Goal: Task Accomplishment & Management: Manage account settings

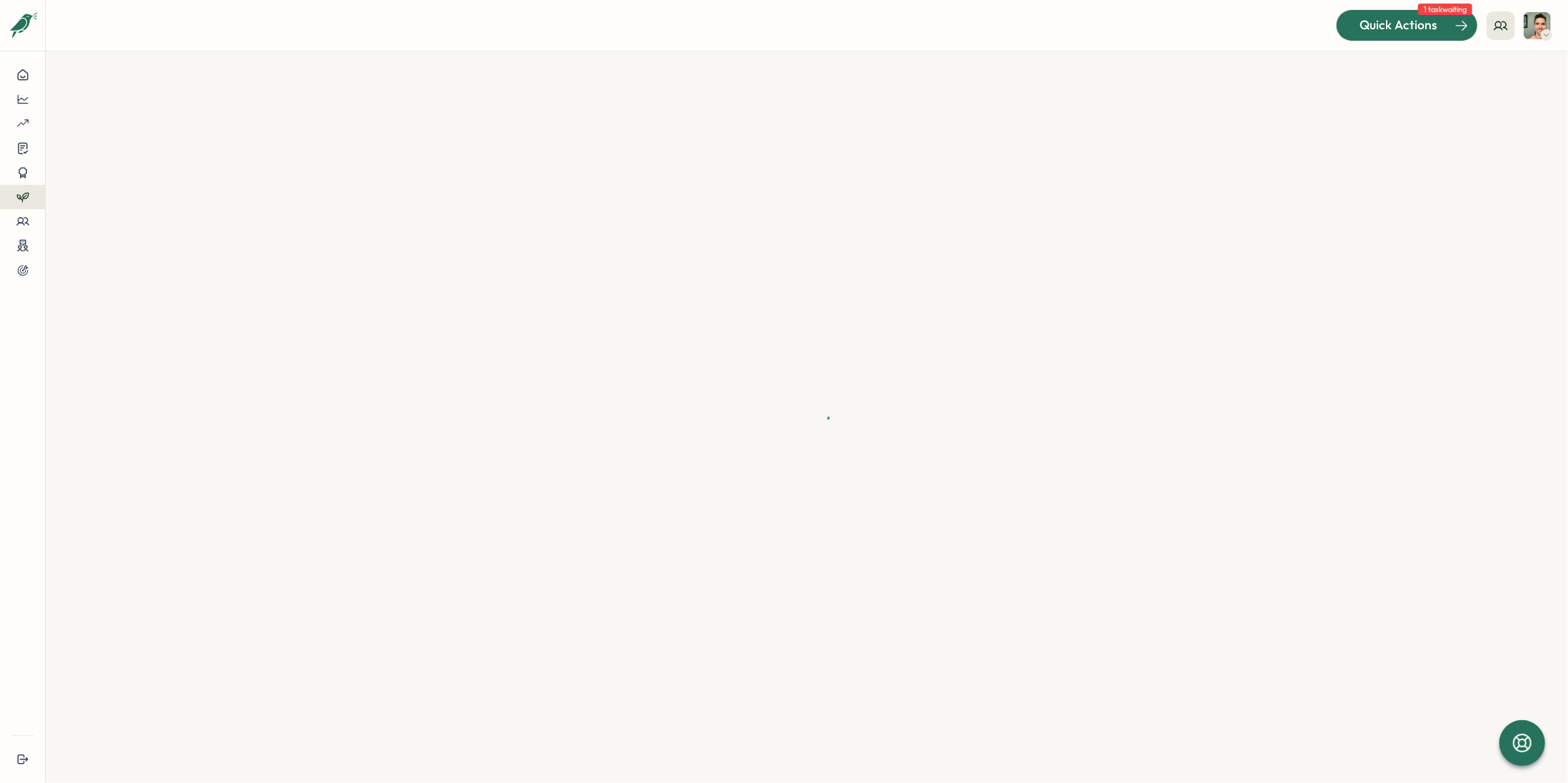
click at [1444, 18] on div "Quick Actions" at bounding box center [1398, 24] width 130 height 18
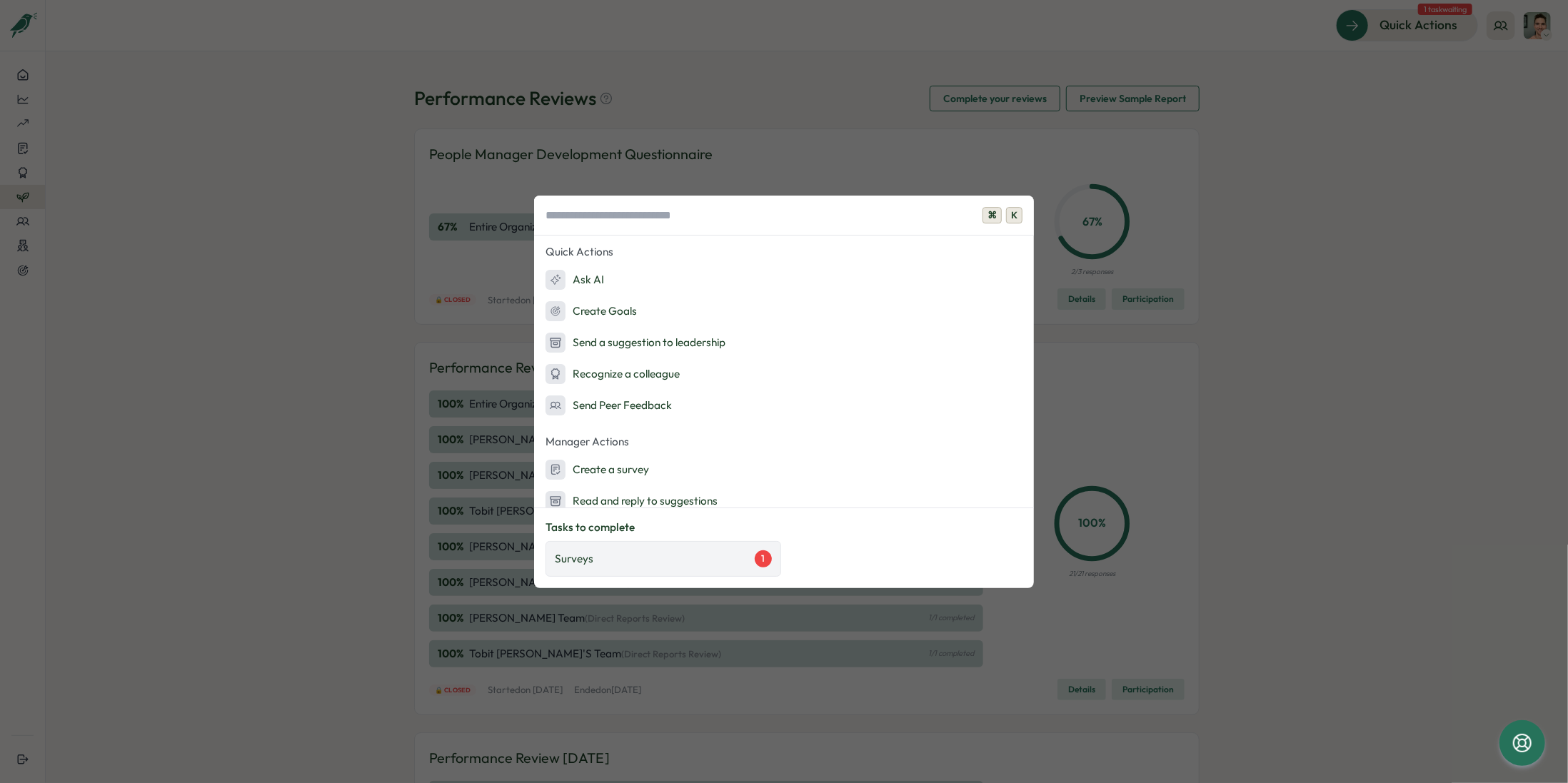
click at [697, 556] on div "Surveys 1" at bounding box center [663, 559] width 217 height 17
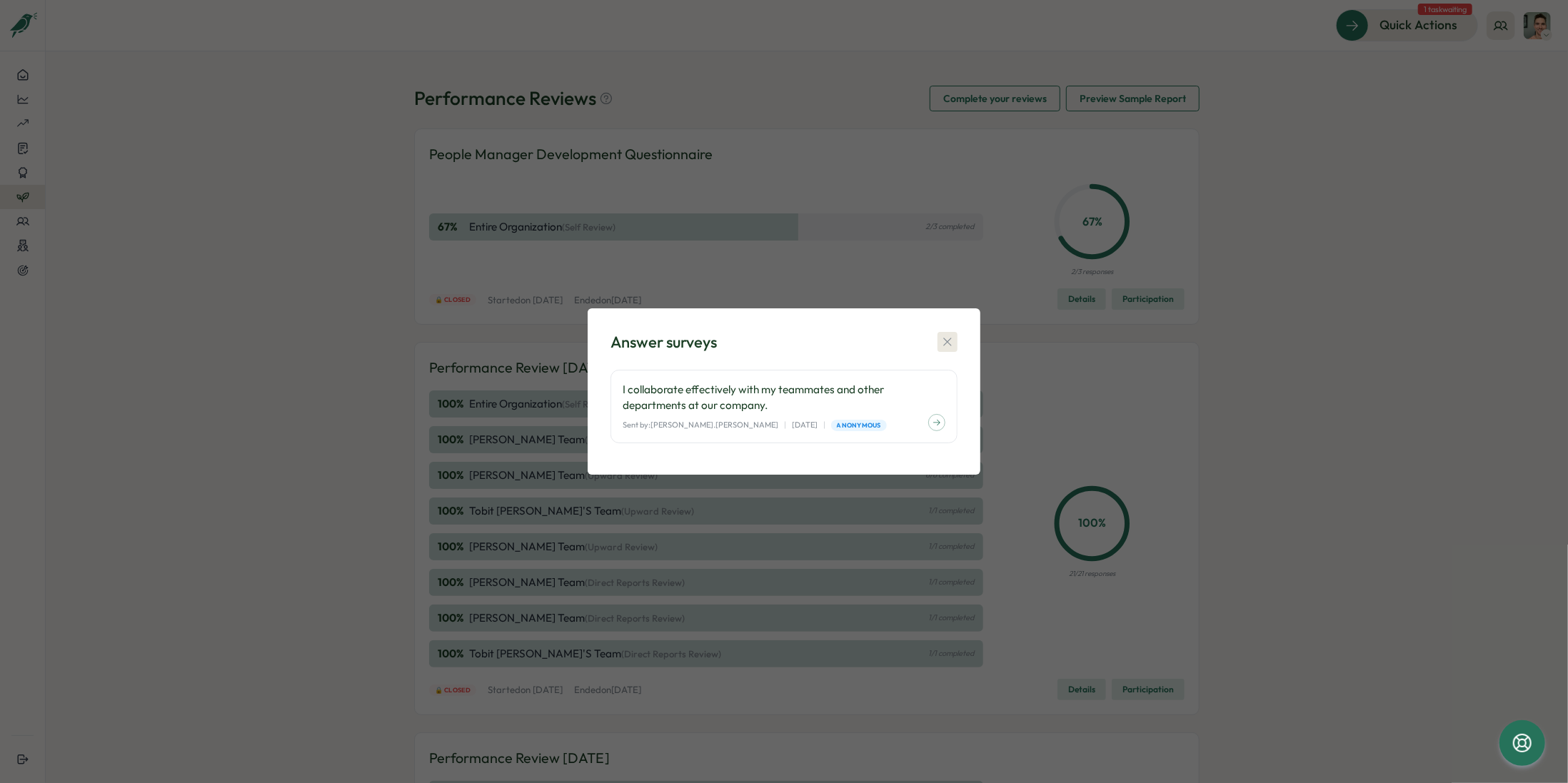
click at [946, 337] on icon "button" at bounding box center [947, 342] width 14 height 14
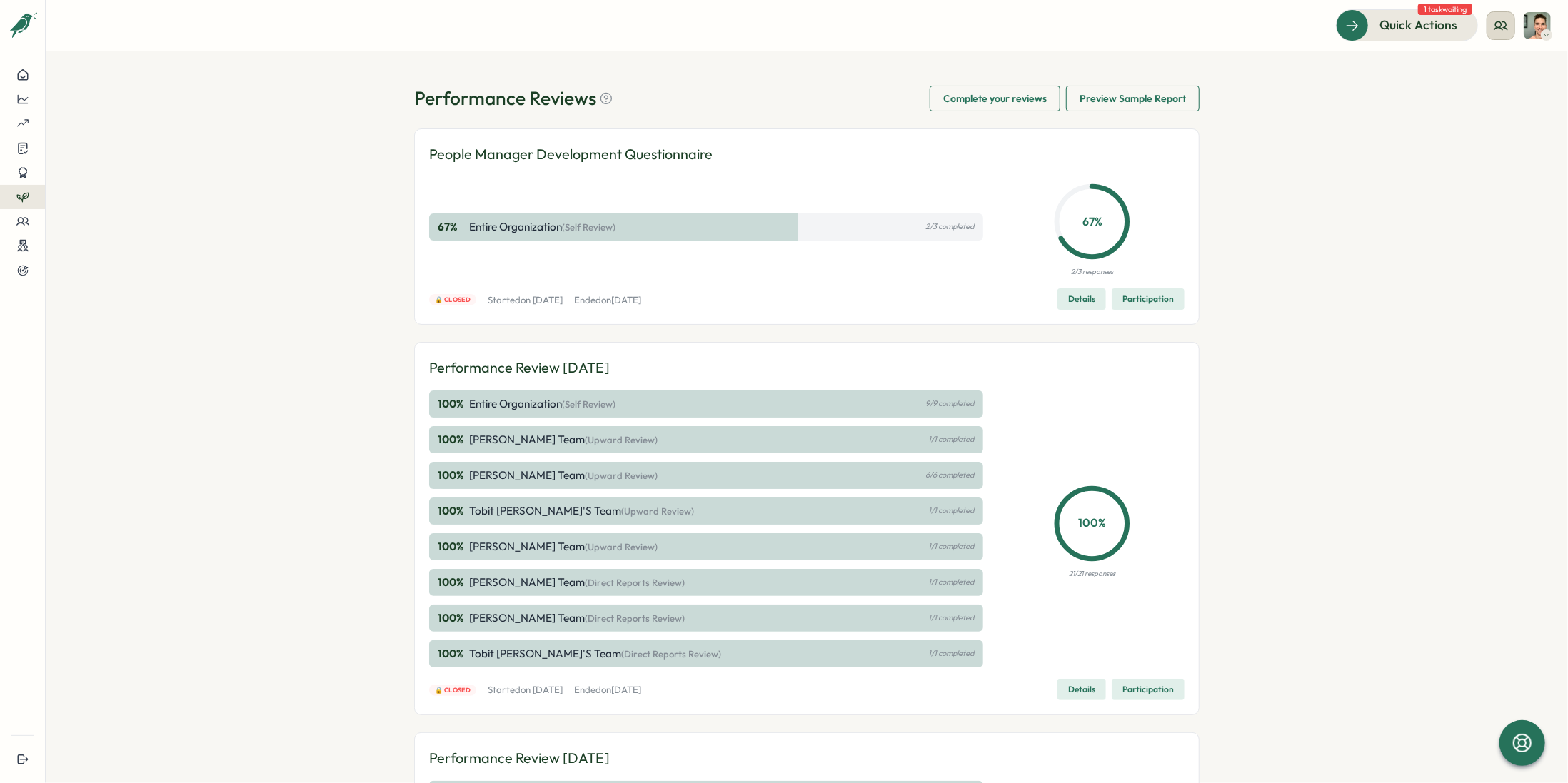
click at [1513, 22] on button at bounding box center [1501, 26] width 29 height 29
drag, startPoint x: 1513, startPoint y: 72, endPoint x: 1526, endPoint y: 85, distance: 18.4
click at [1514, 72] on div "My Team" at bounding box center [1502, 70] width 90 height 15
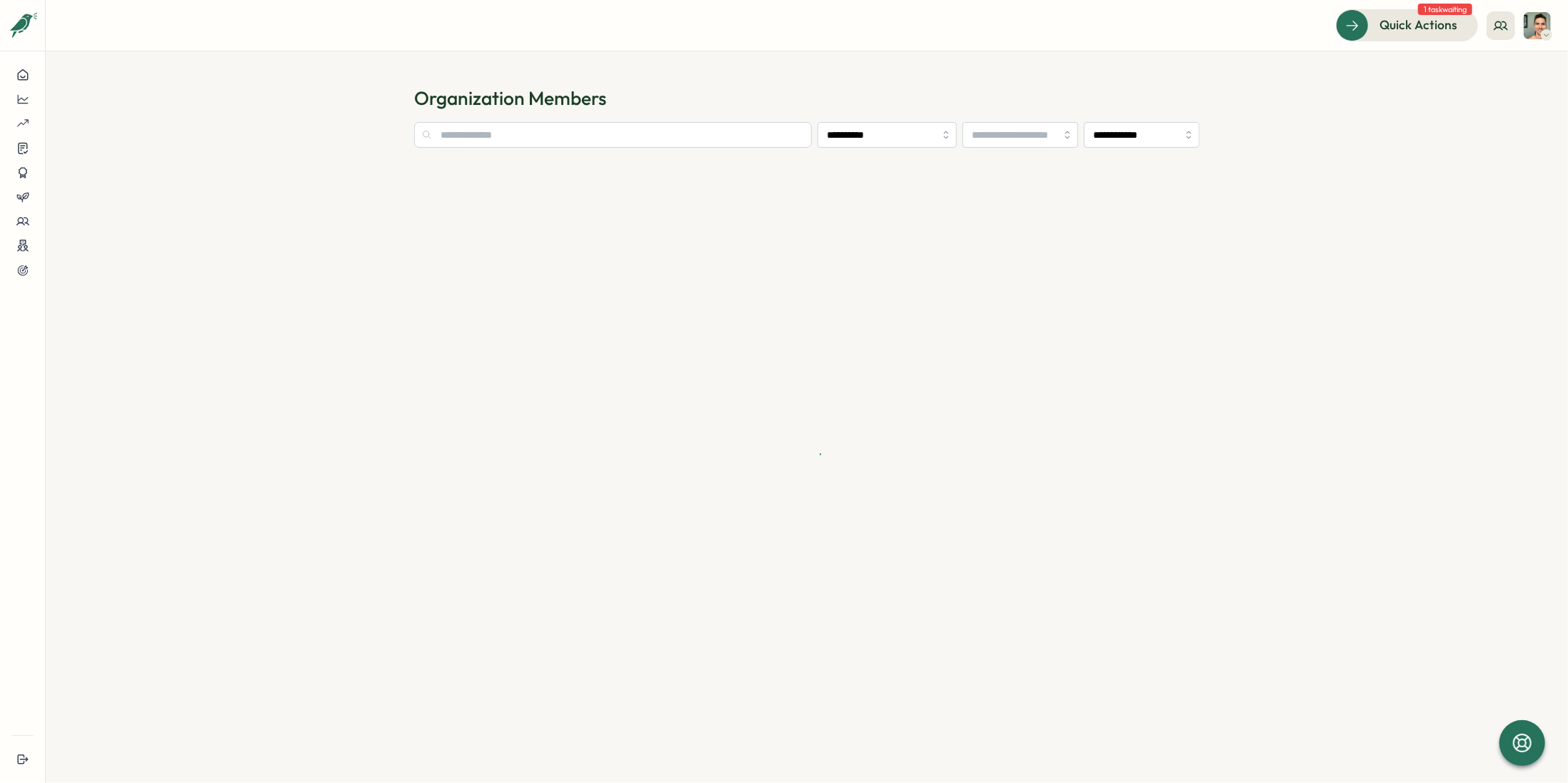
type input "**********"
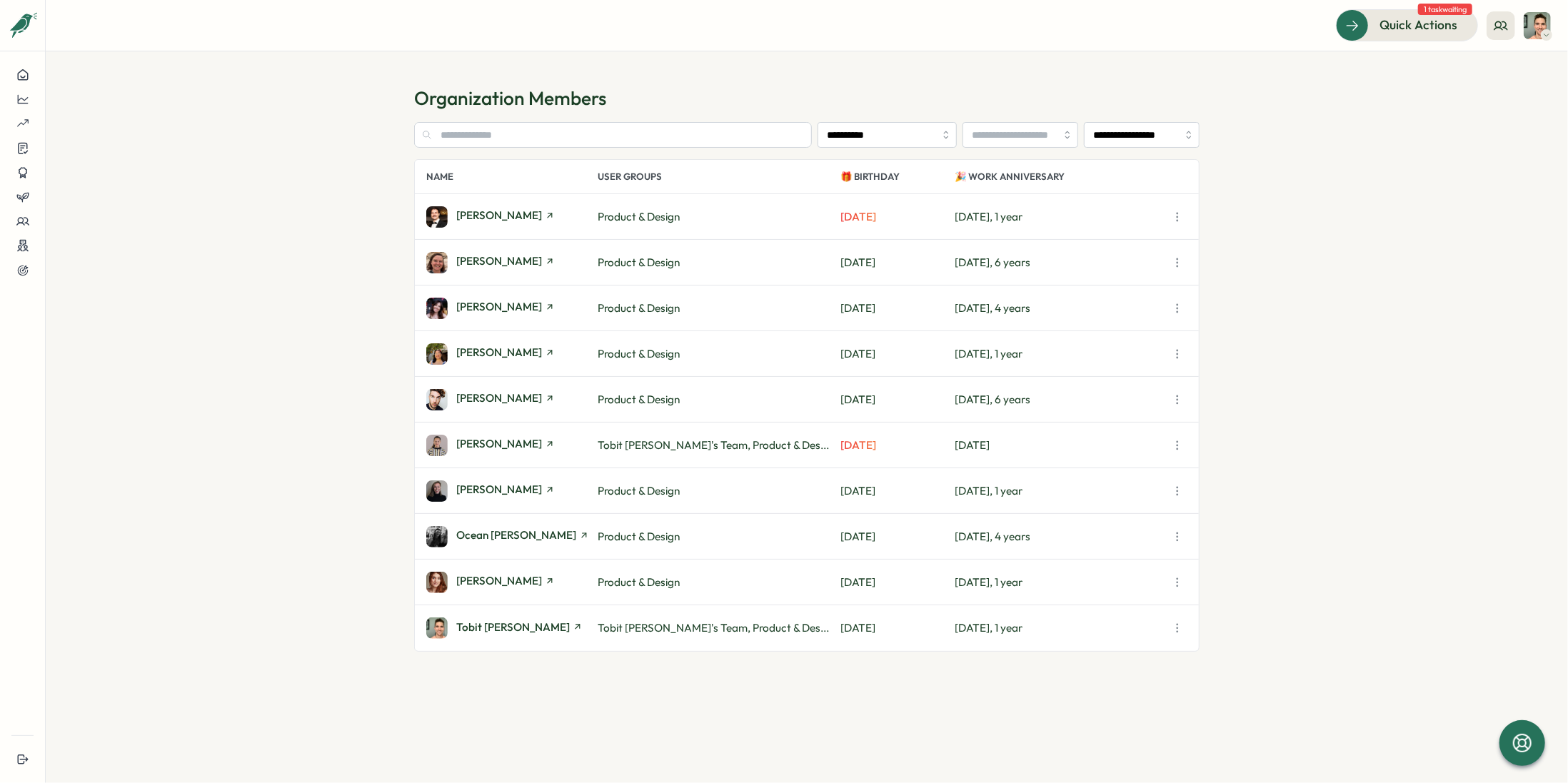
click at [471, 452] on div "[PERSON_NAME]" at bounding box center [505, 445] width 99 height 13
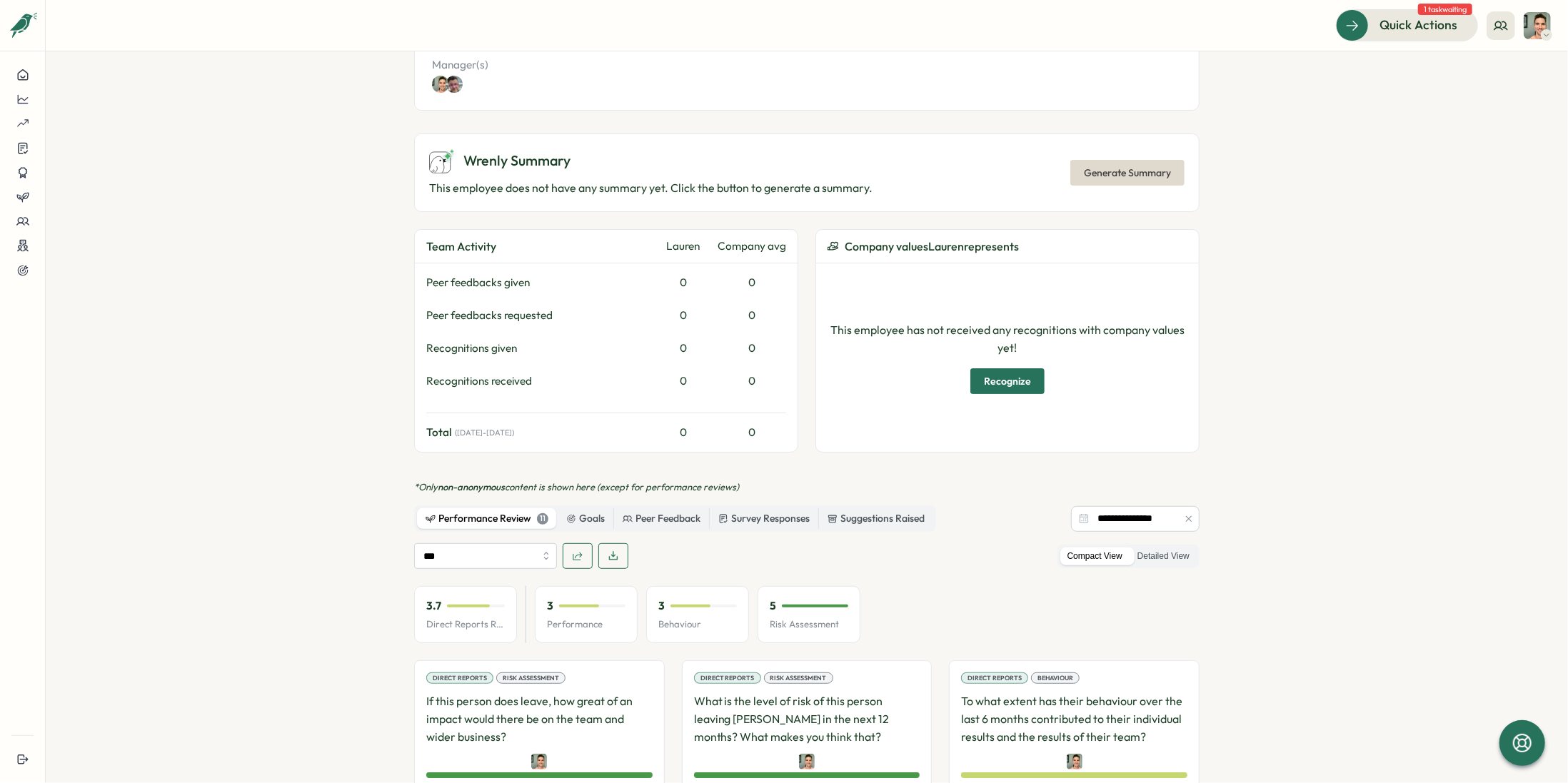
scroll to position [544, 0]
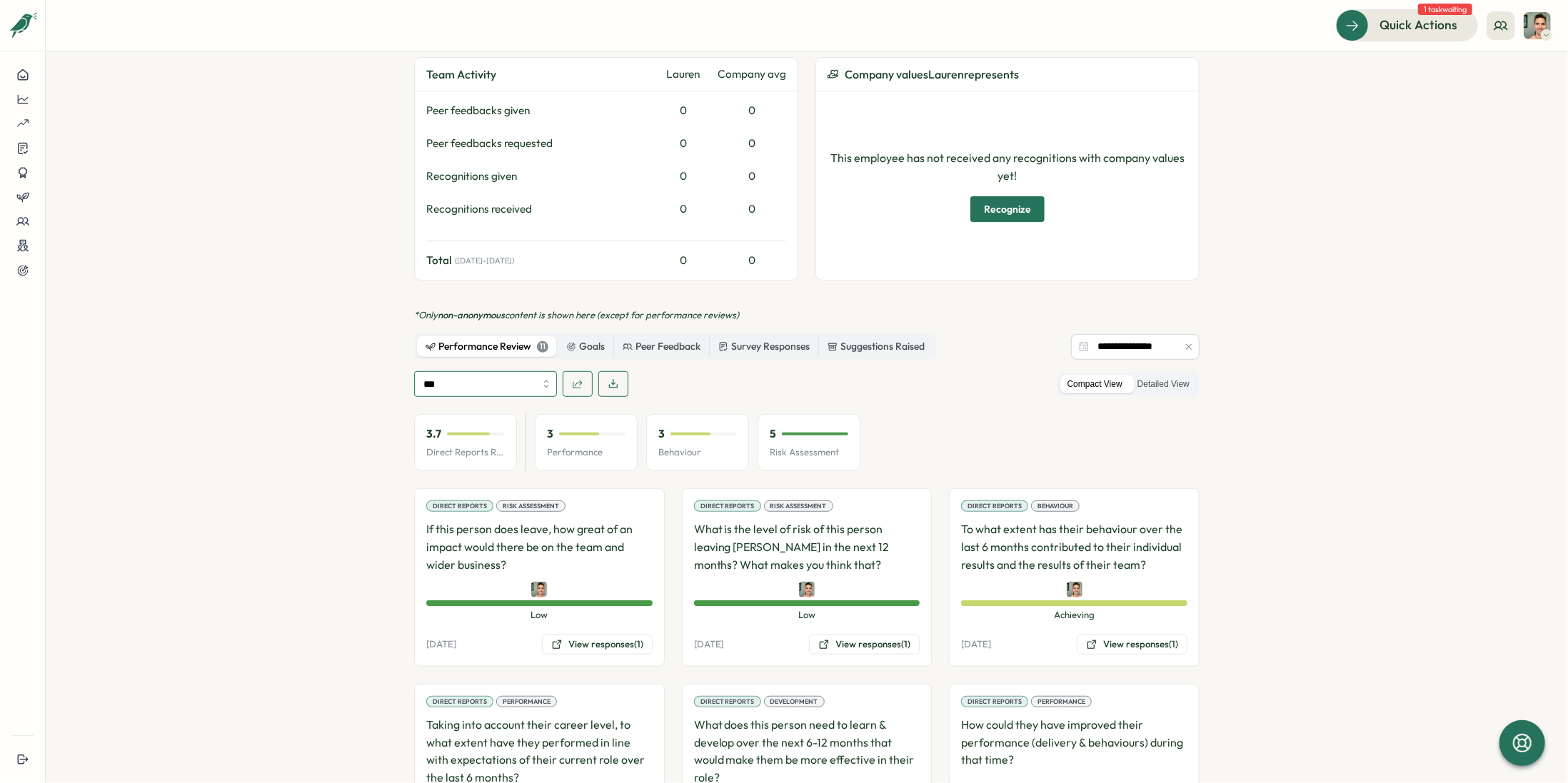
click at [485, 377] on input "***" at bounding box center [485, 383] width 143 height 26
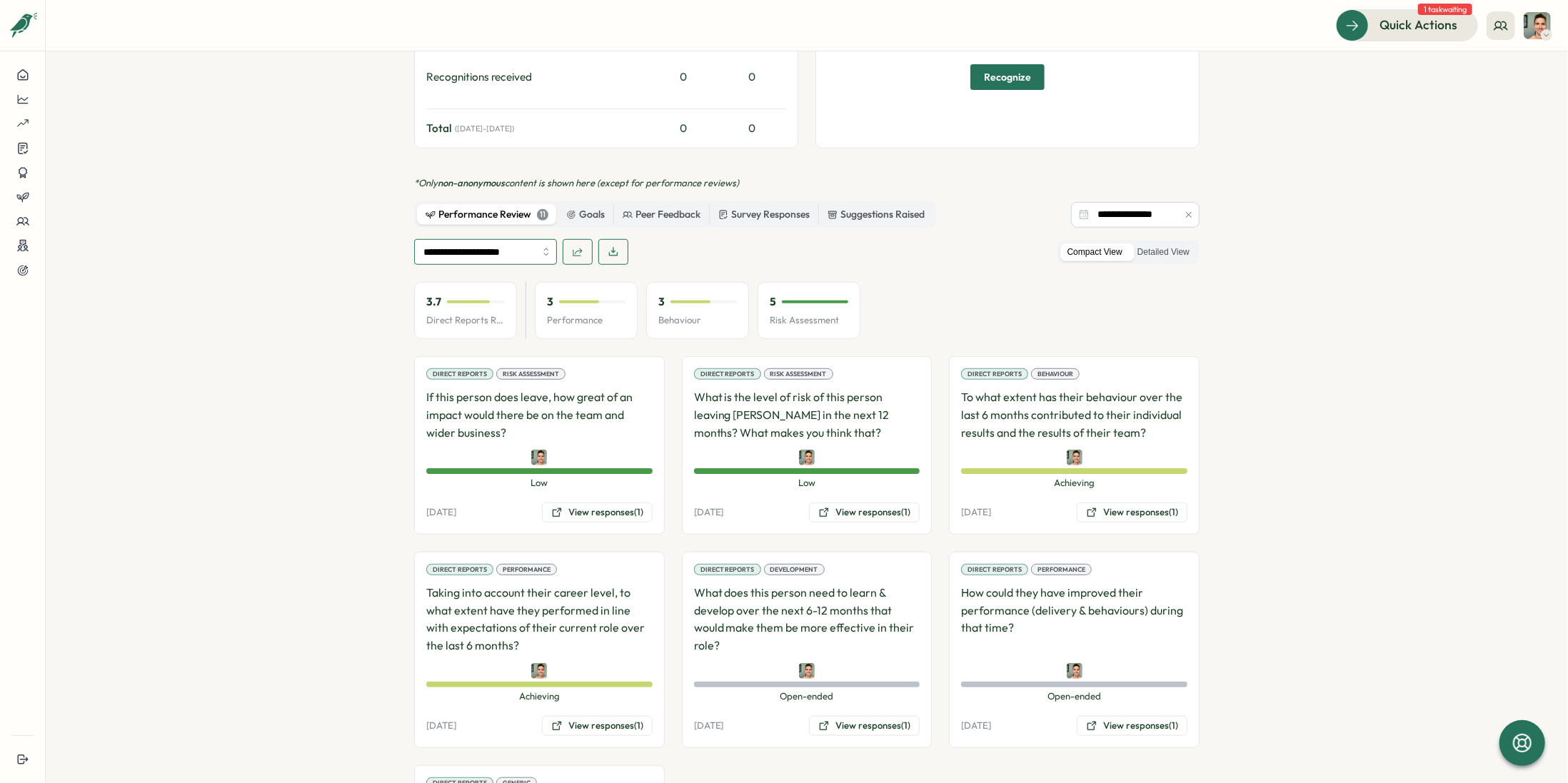
scroll to position [586, 0]
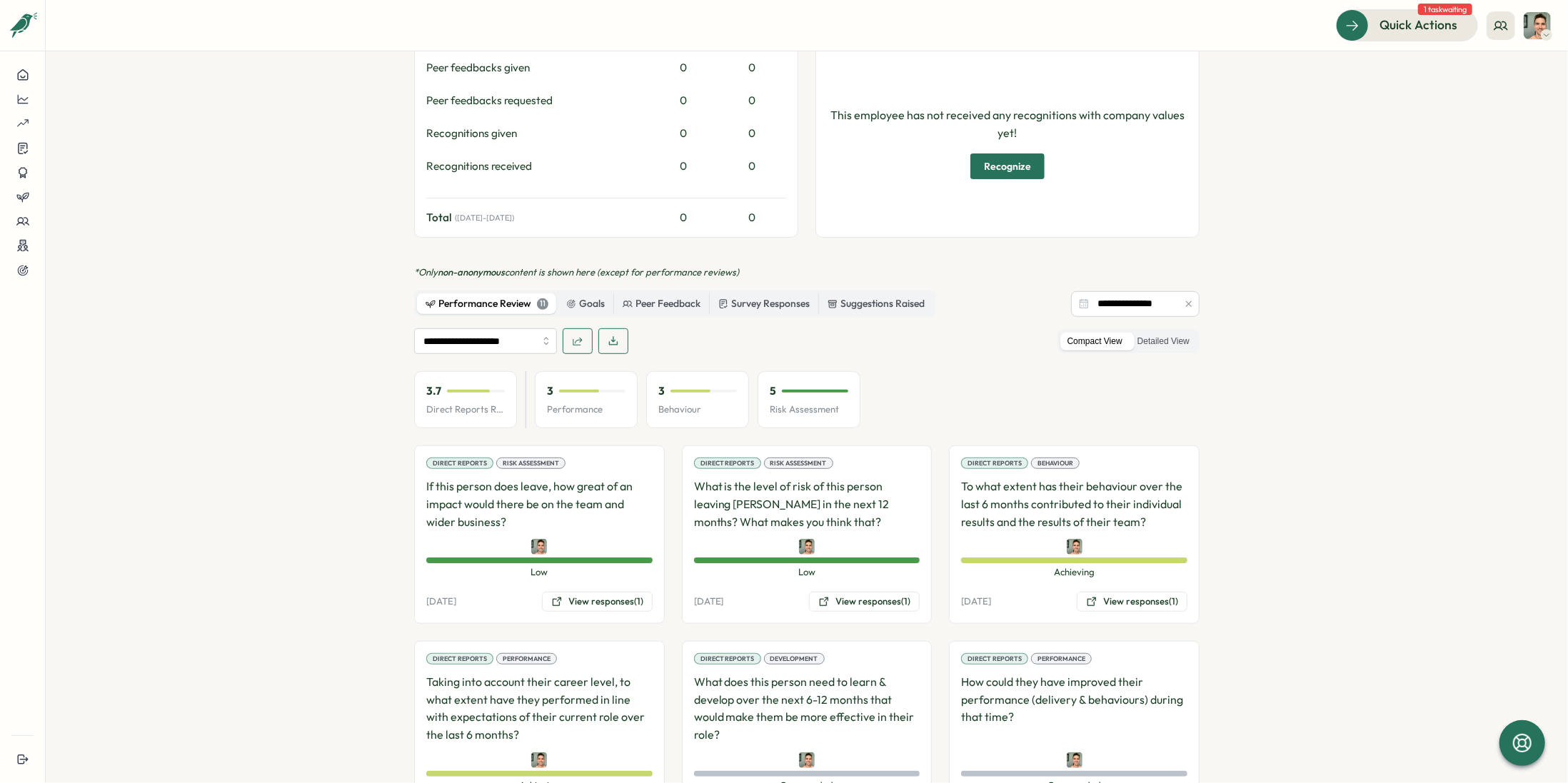
click at [572, 335] on icon "button" at bounding box center [577, 341] width 12 height 12
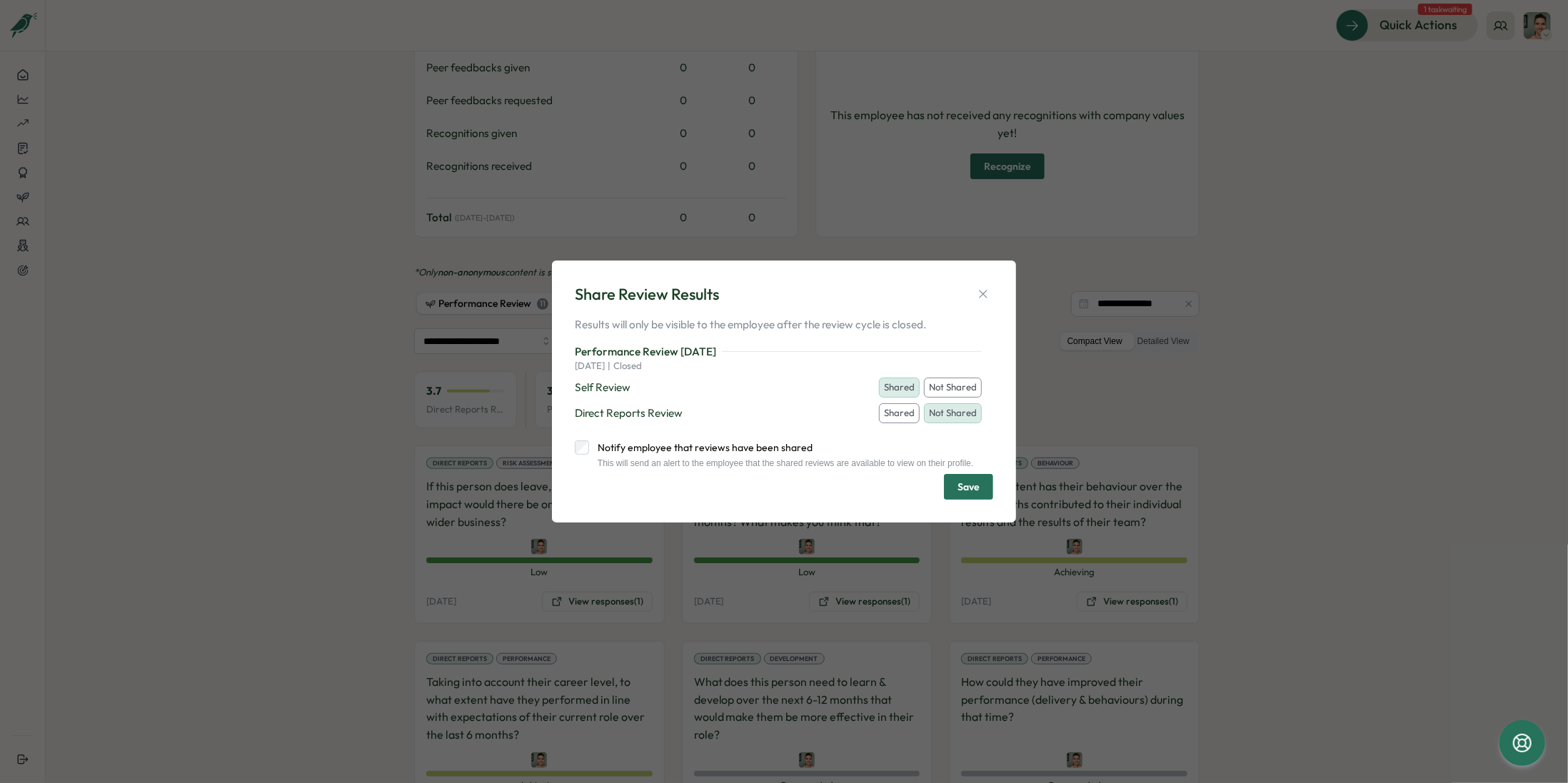
click at [899, 410] on button "Shared" at bounding box center [899, 413] width 40 height 20
click at [989, 288] on icon "button" at bounding box center [983, 294] width 14 height 14
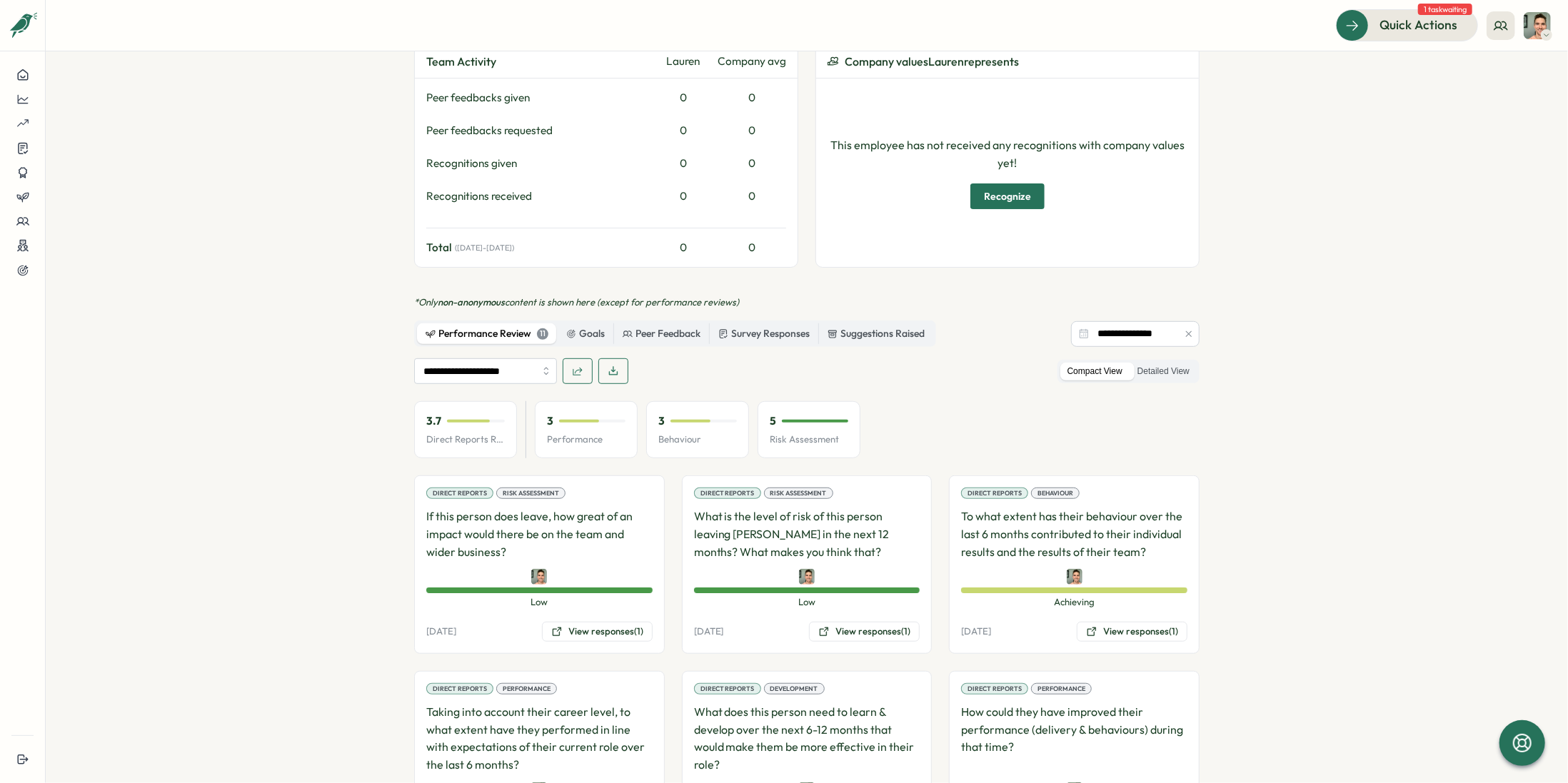
scroll to position [587, 0]
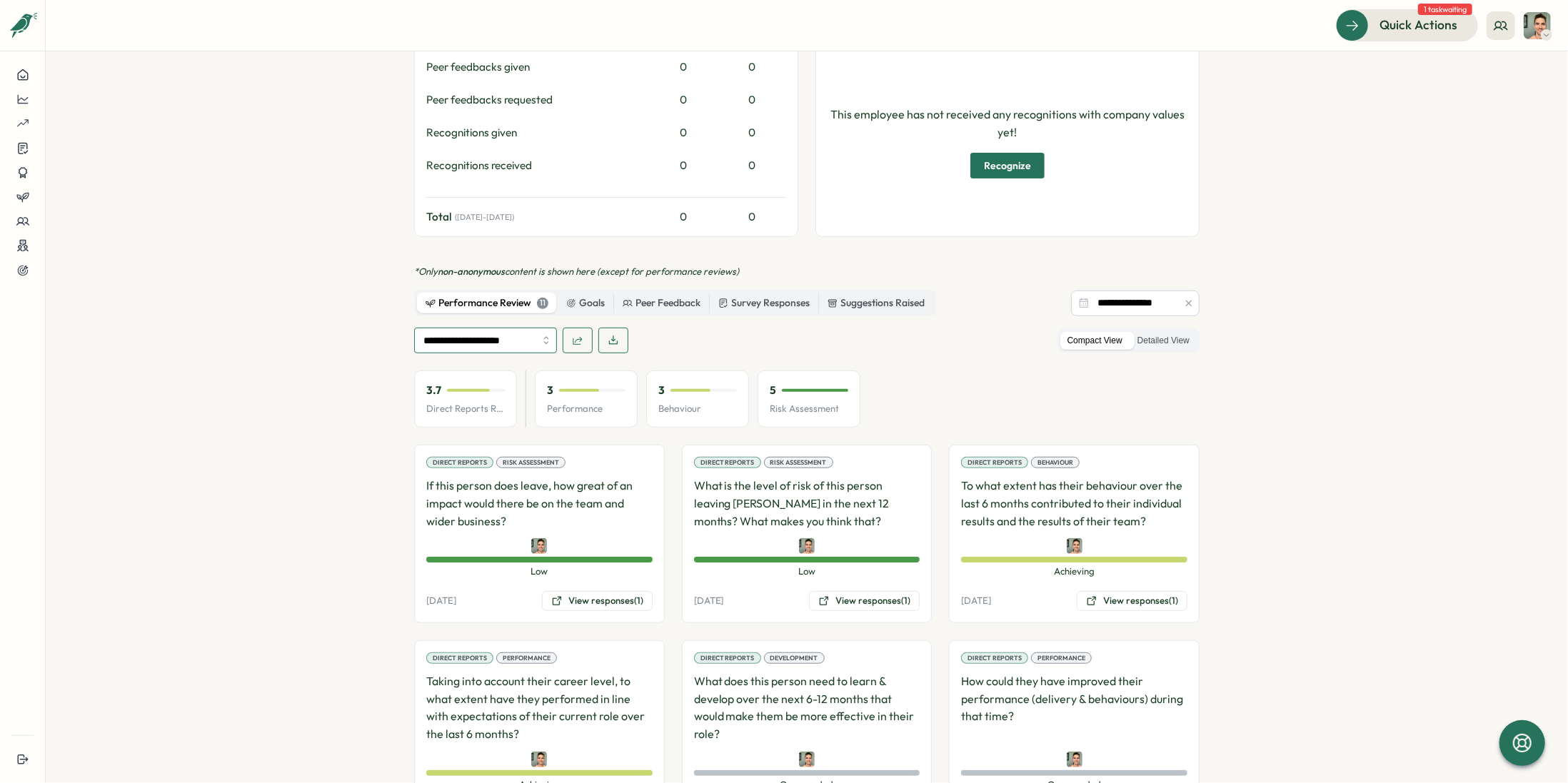
click at [523, 328] on input "**********" at bounding box center [485, 340] width 143 height 26
type input "**********"
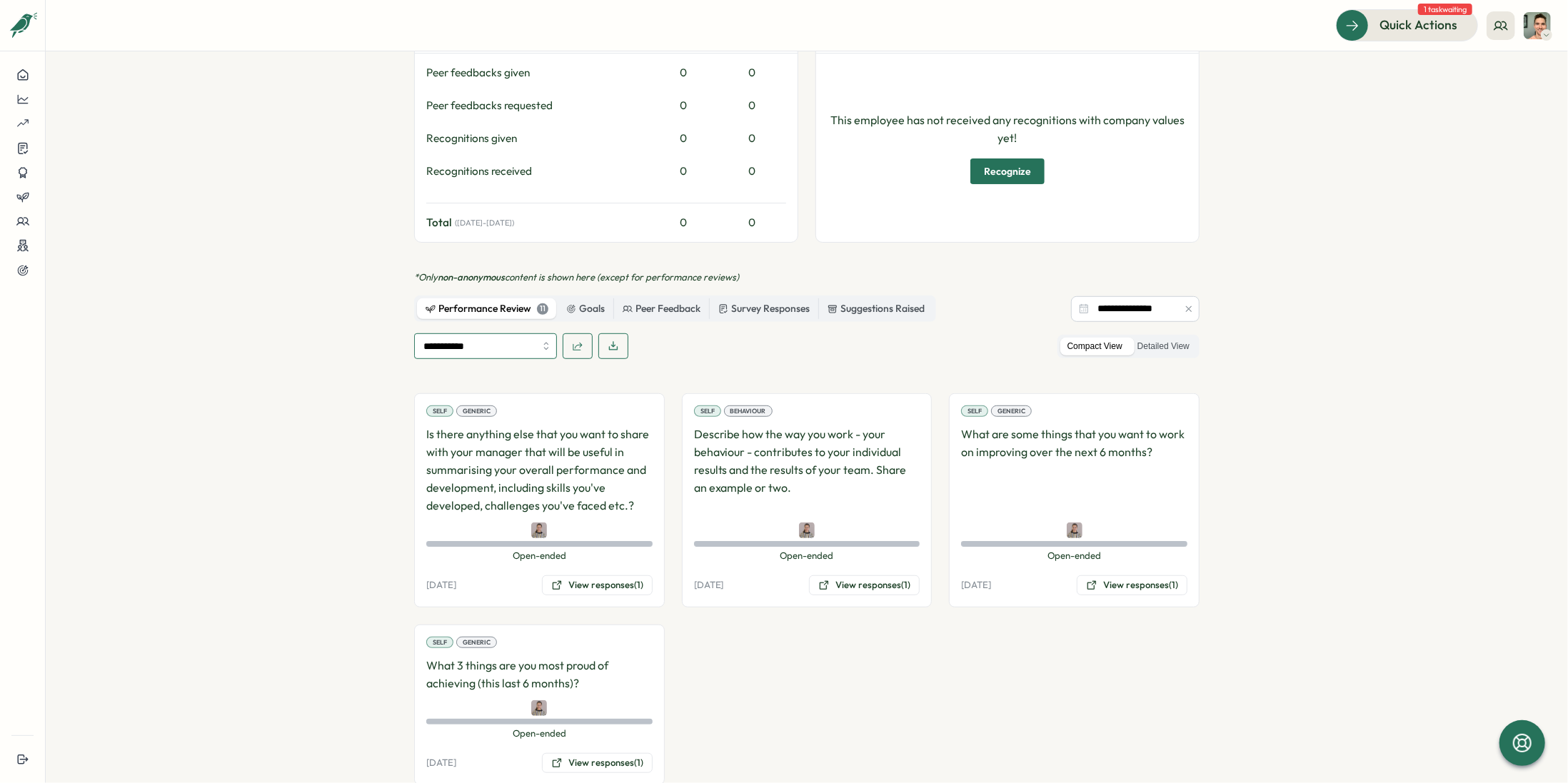
scroll to position [572, 0]
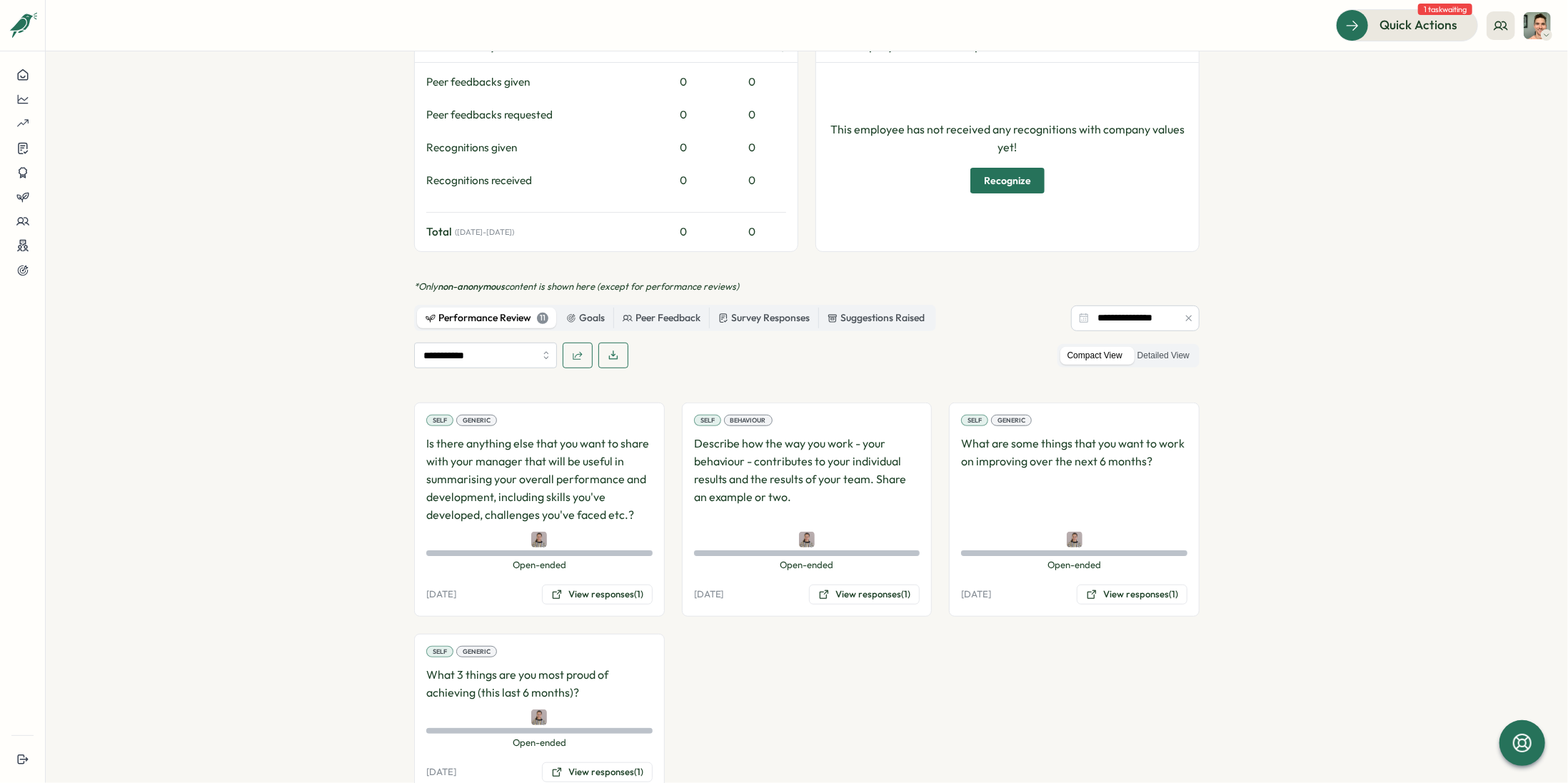
click at [577, 343] on span "button" at bounding box center [577, 355] width 12 height 24
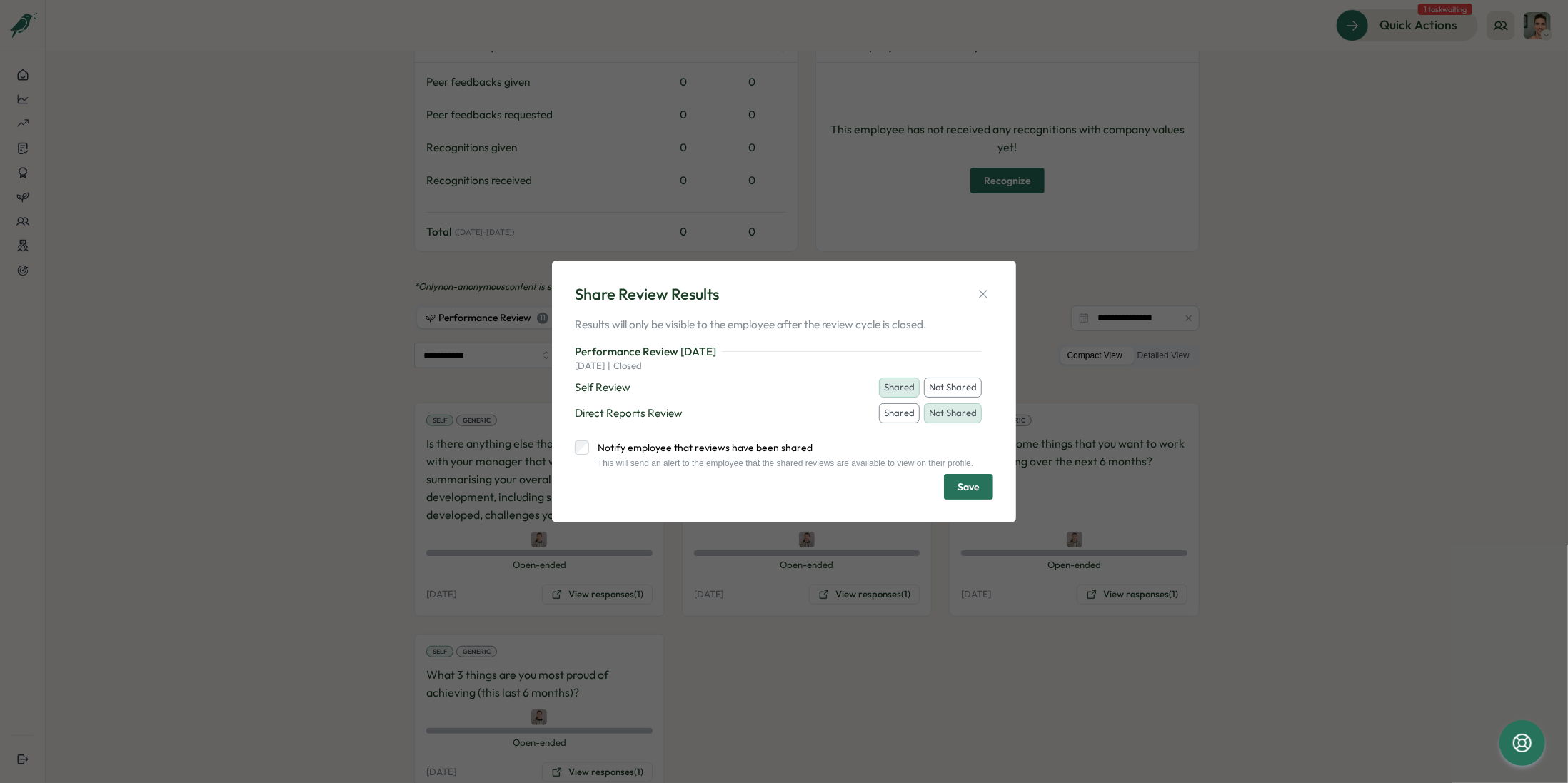
click at [949, 379] on button "Not Shared" at bounding box center [953, 387] width 58 height 20
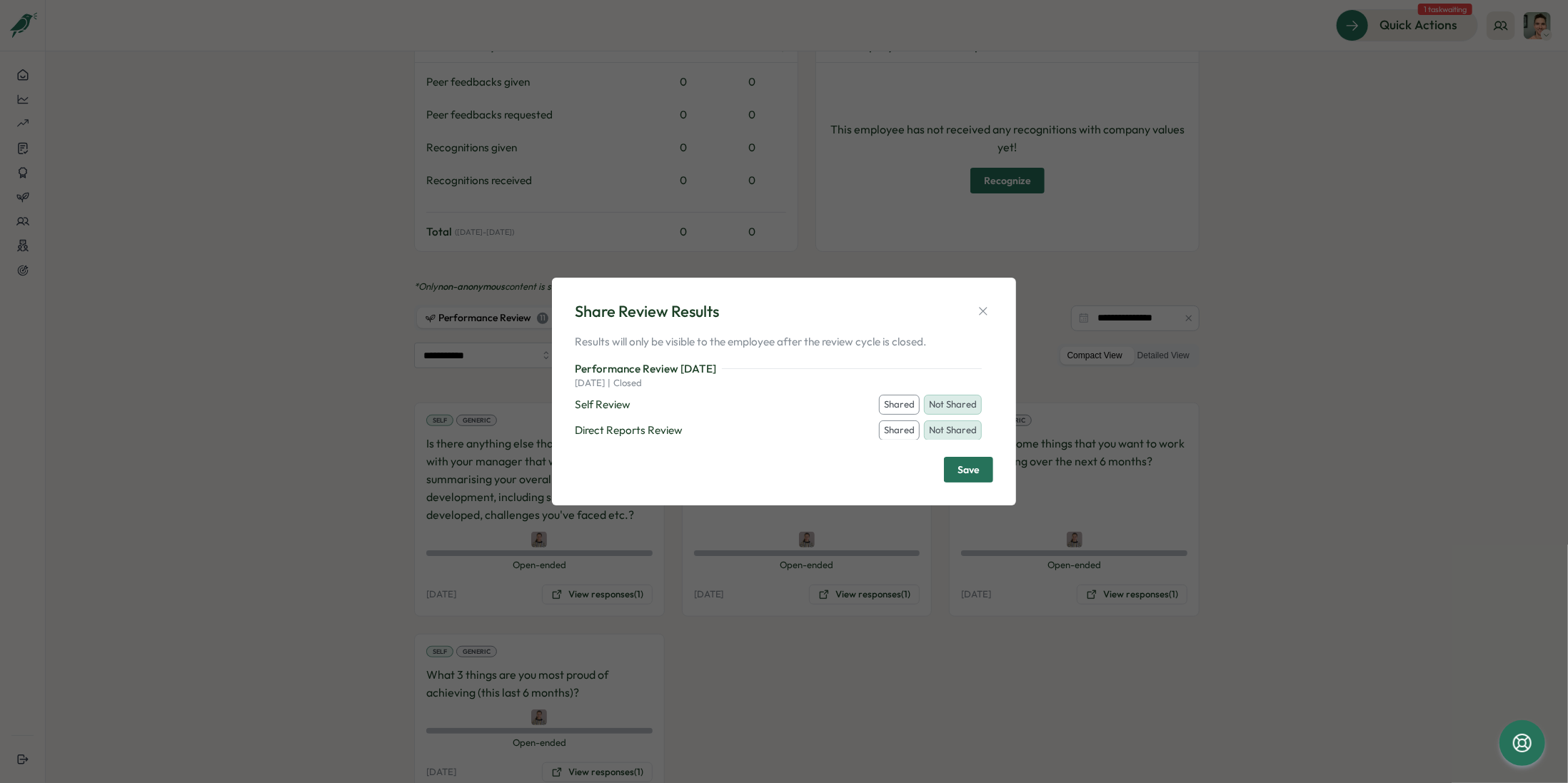
click at [914, 403] on button "Shared" at bounding box center [899, 404] width 40 height 20
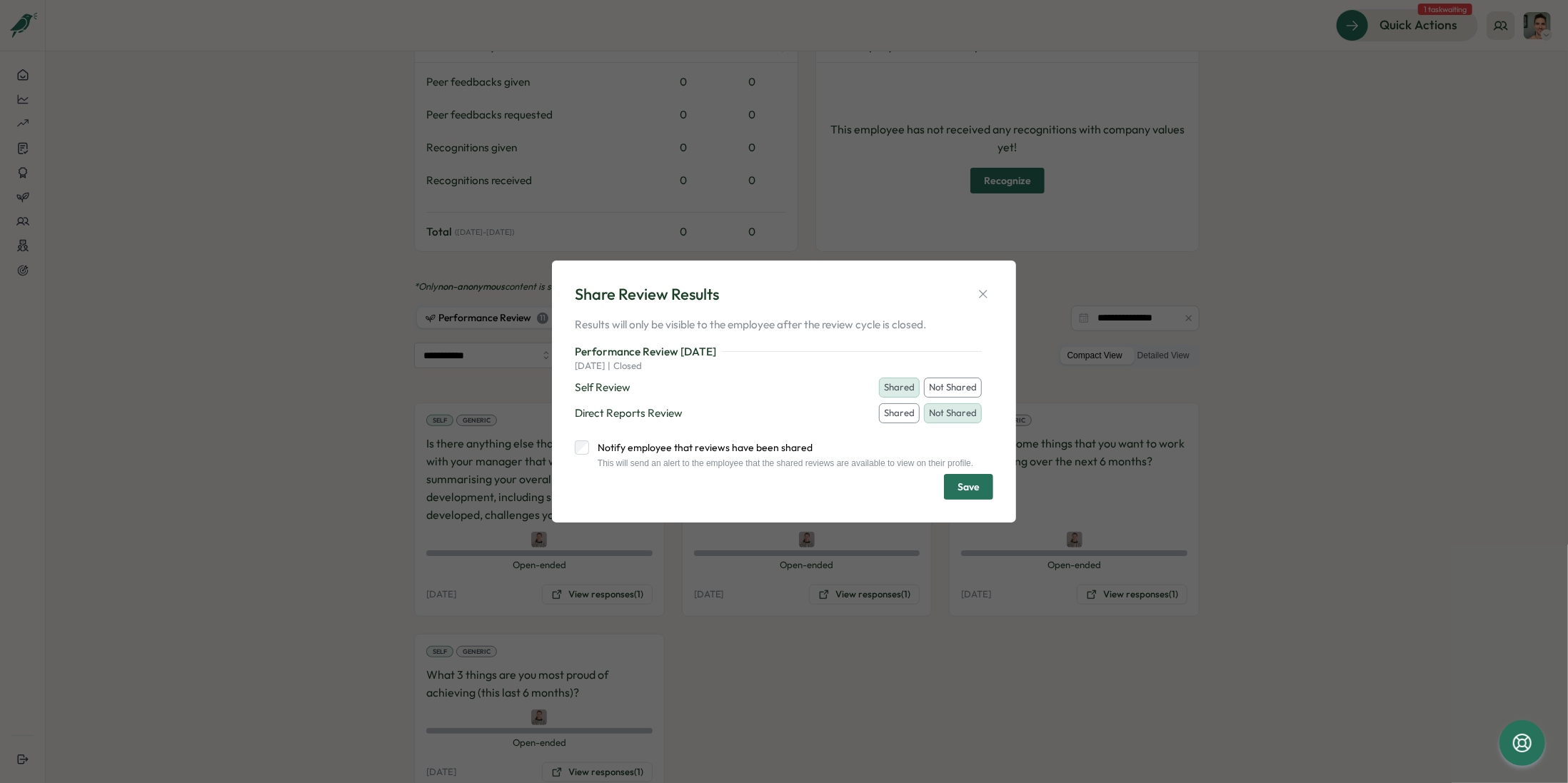
click at [905, 410] on button "Shared" at bounding box center [899, 413] width 40 height 20
click at [589, 448] on label "Notify employee that reviews have been shared" at bounding box center [781, 448] width 384 height 14
click at [973, 494] on span "Save" at bounding box center [968, 486] width 22 height 24
